Goal: Task Accomplishment & Management: Manage account settings

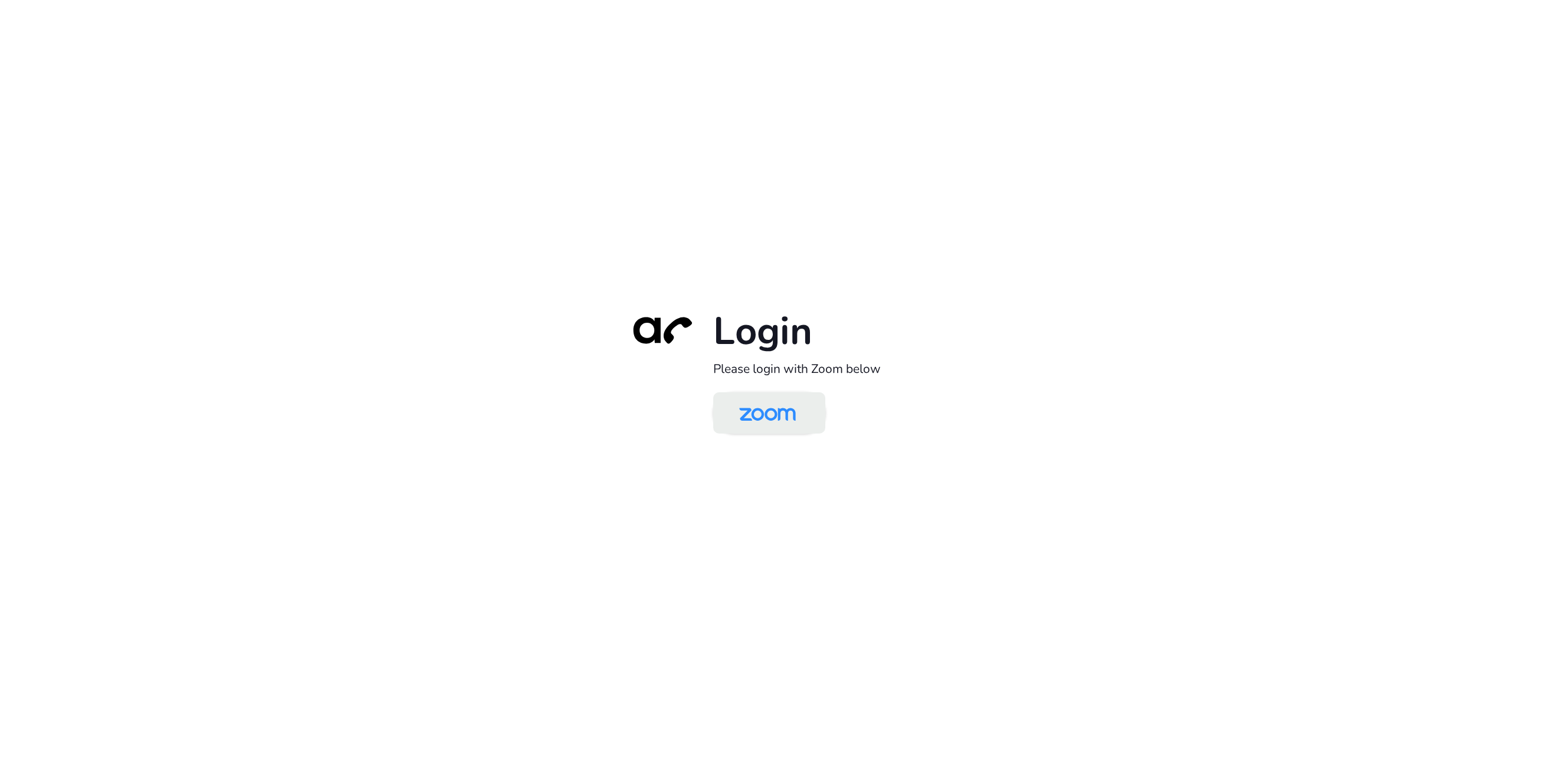
click at [783, 415] on img at bounding box center [768, 413] width 82 height 38
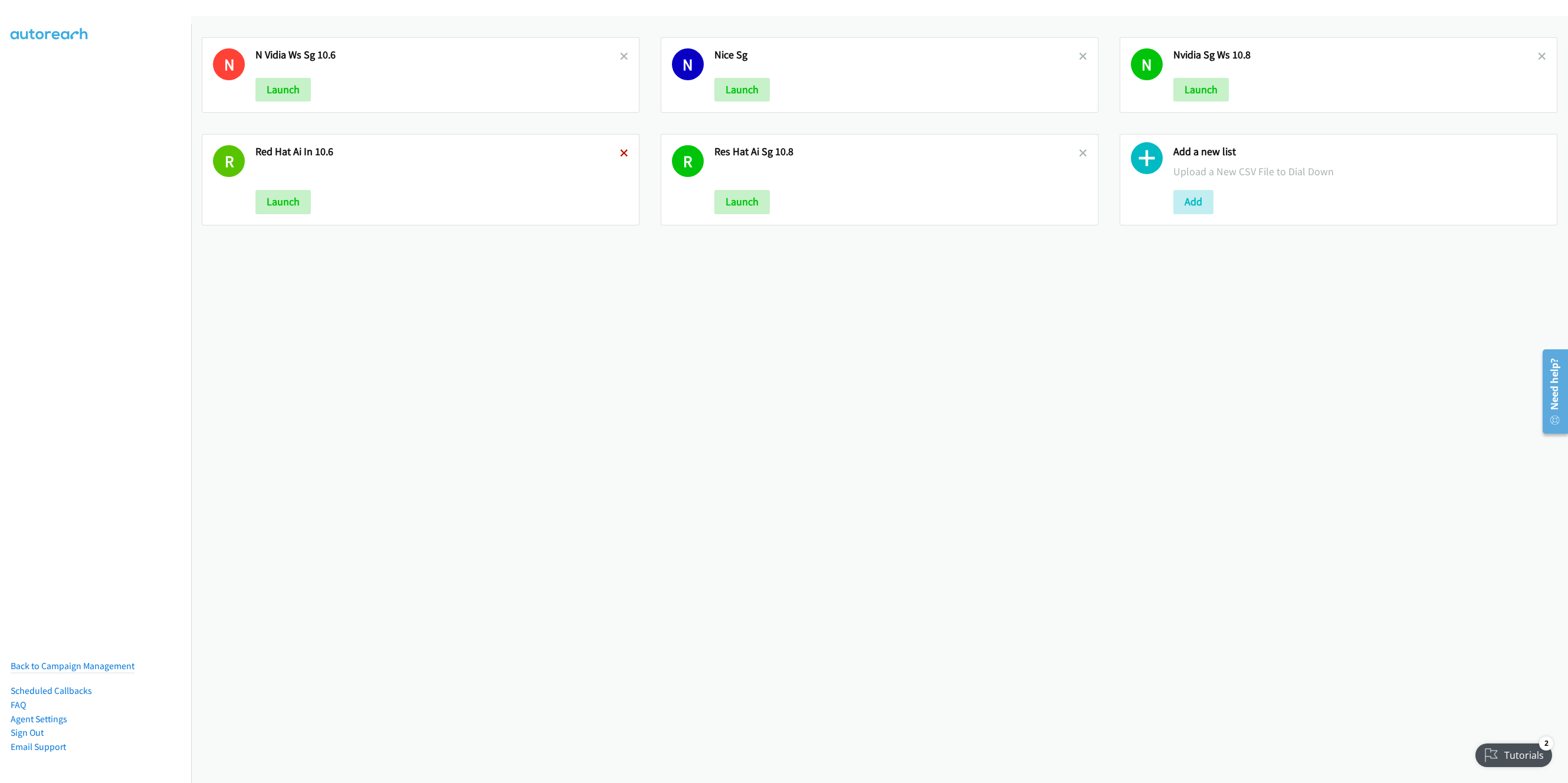
click at [623, 154] on icon at bounding box center [623, 153] width 8 height 8
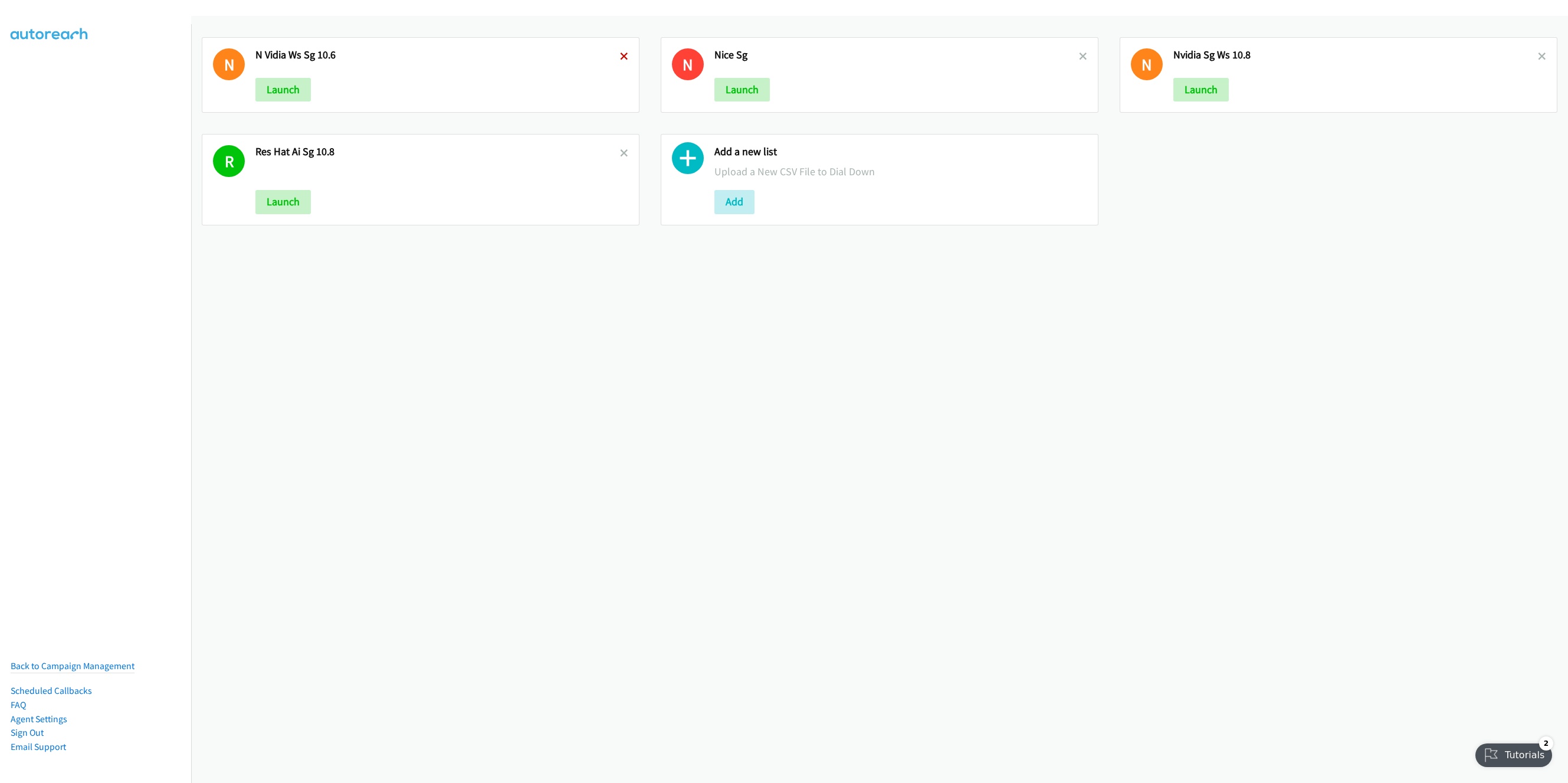
click at [623, 56] on div "N N Vidia Ws Sg 10.6 Launch" at bounding box center [421, 74] width 438 height 75
click at [1079, 55] on icon at bounding box center [1082, 57] width 8 height 8
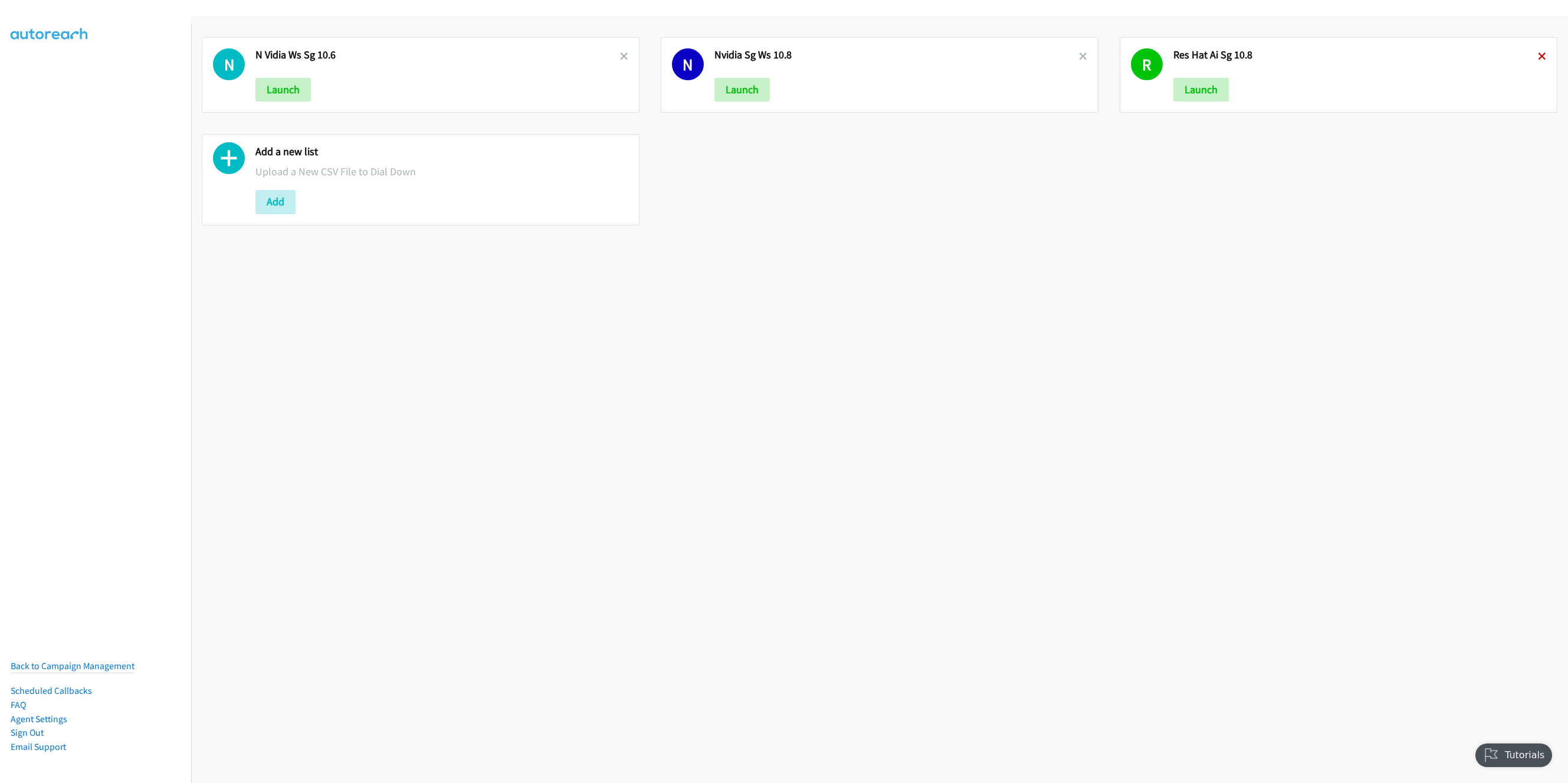
click at [1538, 59] on icon at bounding box center [1541, 57] width 8 height 8
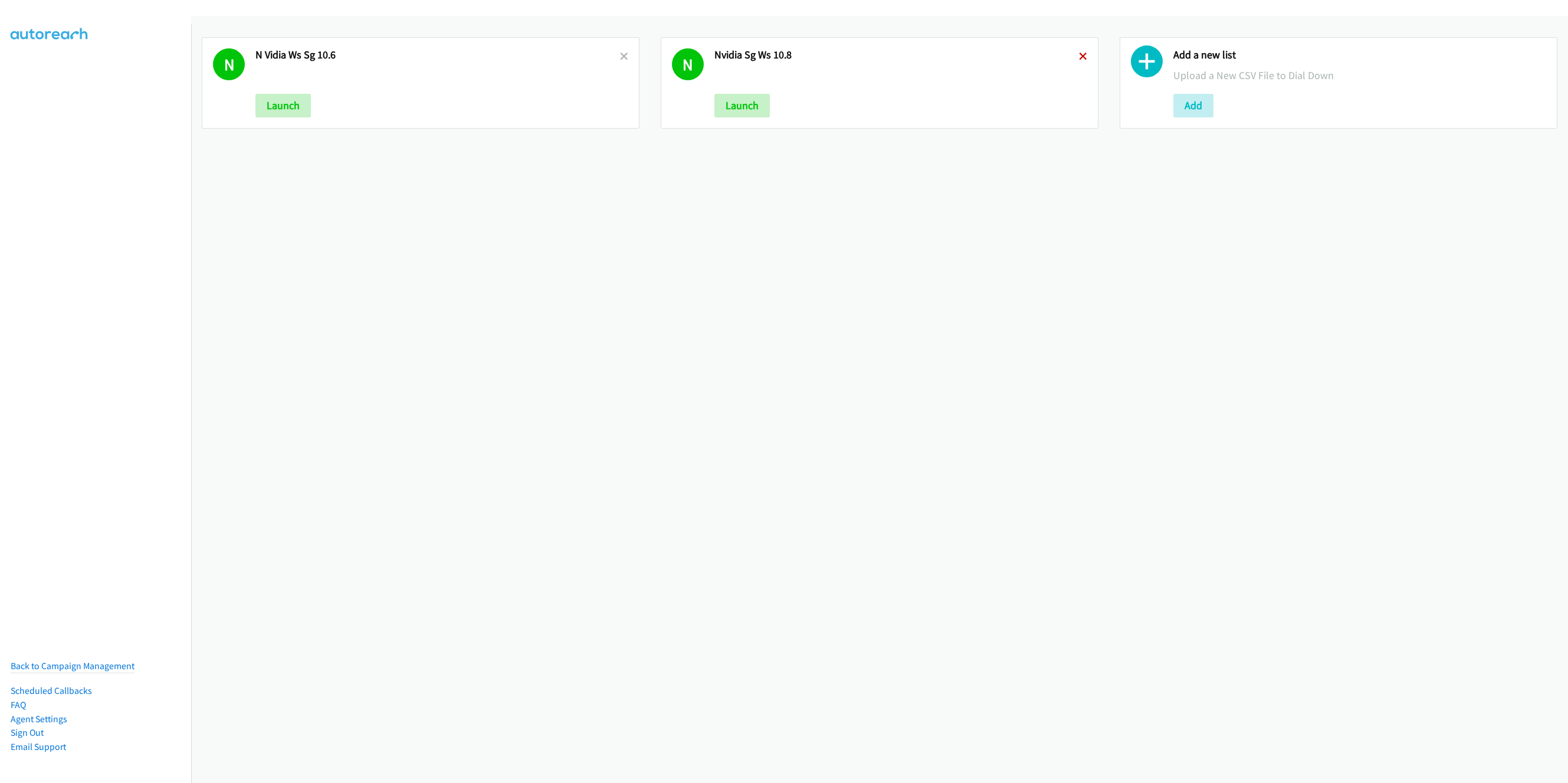
click at [1079, 58] on icon at bounding box center [1082, 57] width 8 height 8
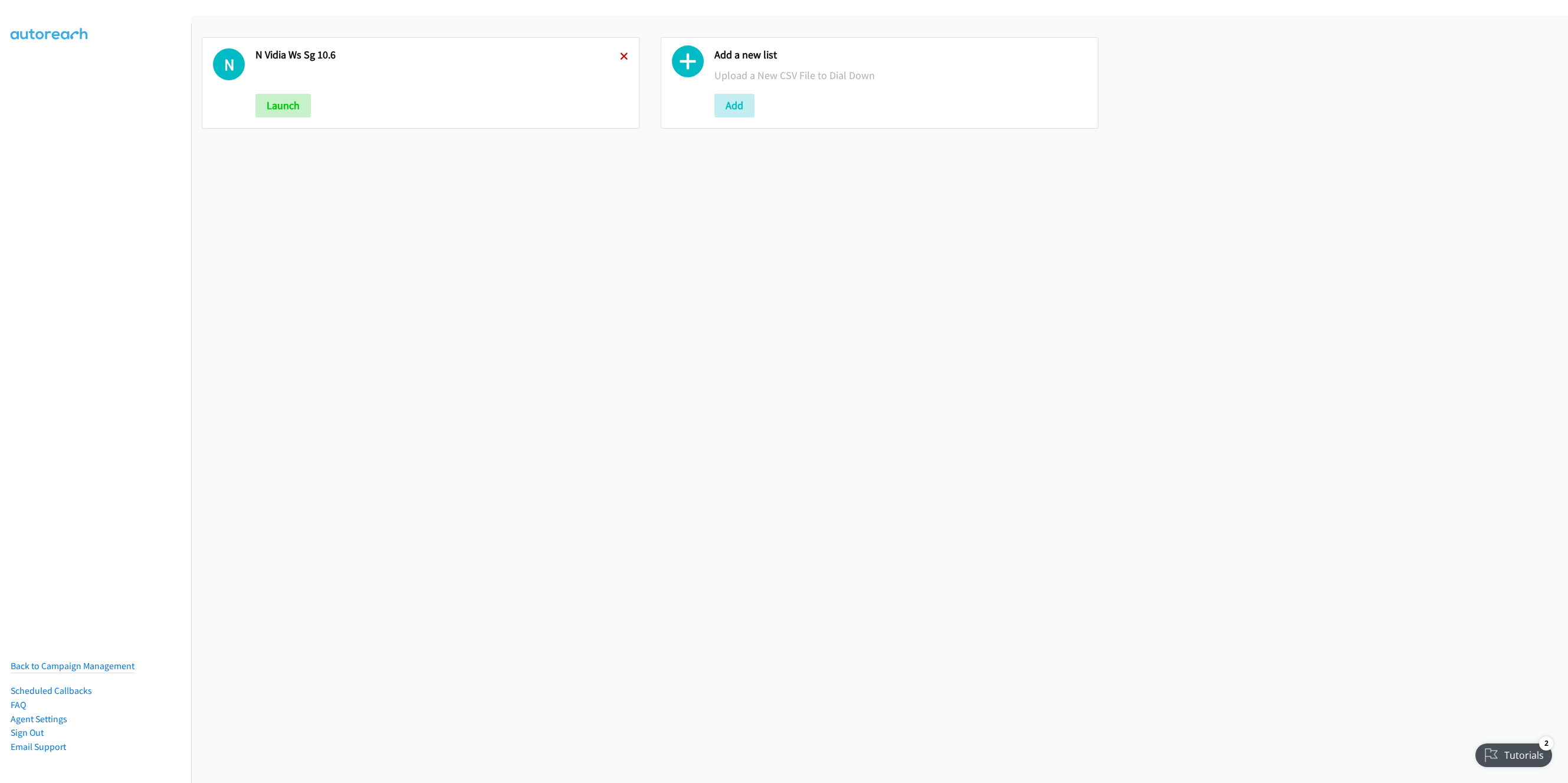
click at [620, 55] on icon at bounding box center [623, 57] width 8 height 8
